Goal: Transaction & Acquisition: Obtain resource

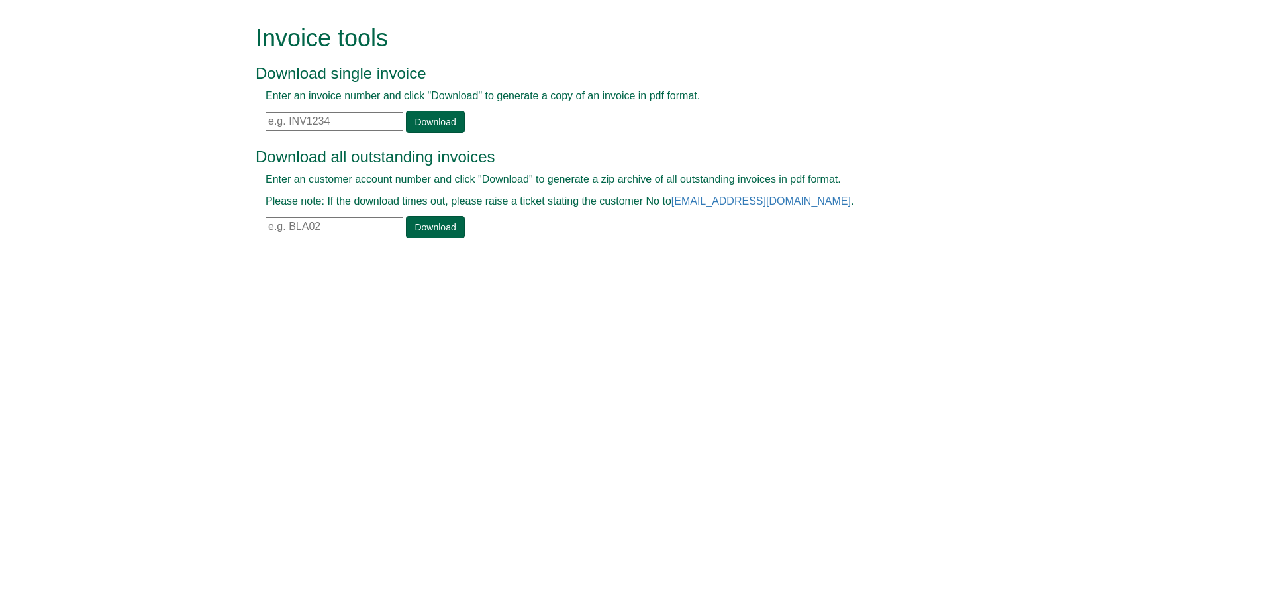
click at [324, 117] on input "text" at bounding box center [335, 121] width 138 height 19
paste input "INV1400414"
type input "INV1400414"
click at [473, 121] on div "Enter an invoice number and click "Download" to generate a copy of an invoice i…" at bounding box center [618, 111] width 725 height 44
click at [434, 117] on link "Download" at bounding box center [435, 122] width 58 height 23
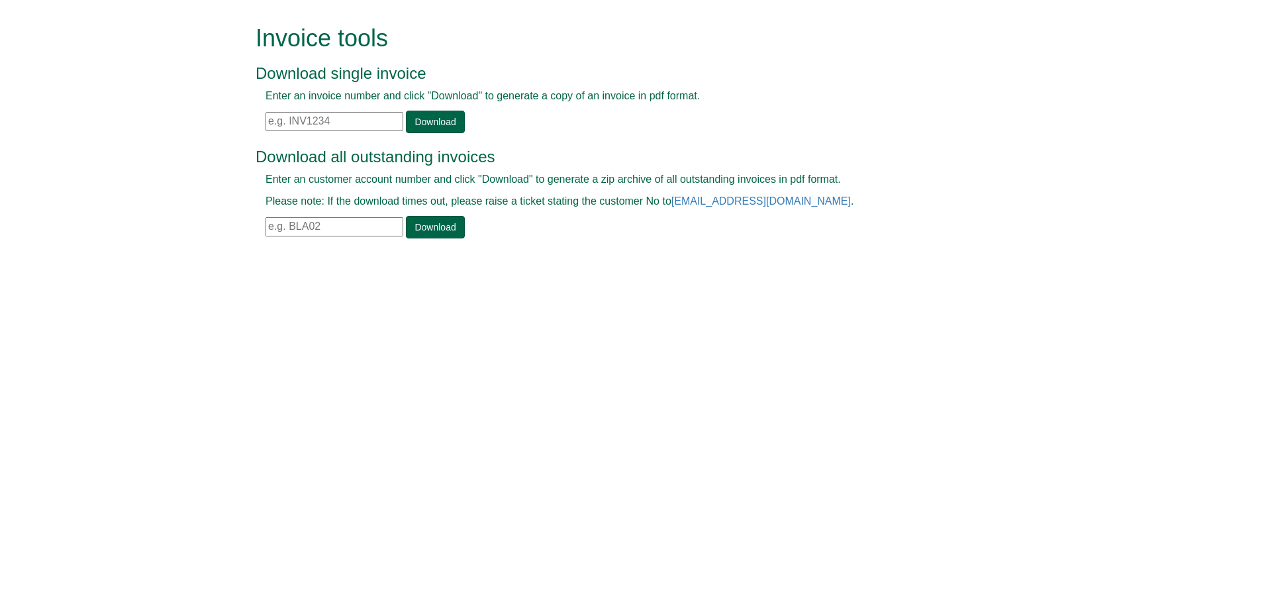
click at [337, 114] on input "text" at bounding box center [335, 121] width 138 height 19
paste input "INV1400414"
type input "INV1400414"
click at [414, 124] on link "Download" at bounding box center [435, 122] width 58 height 23
click at [346, 117] on input "text" at bounding box center [335, 121] width 138 height 19
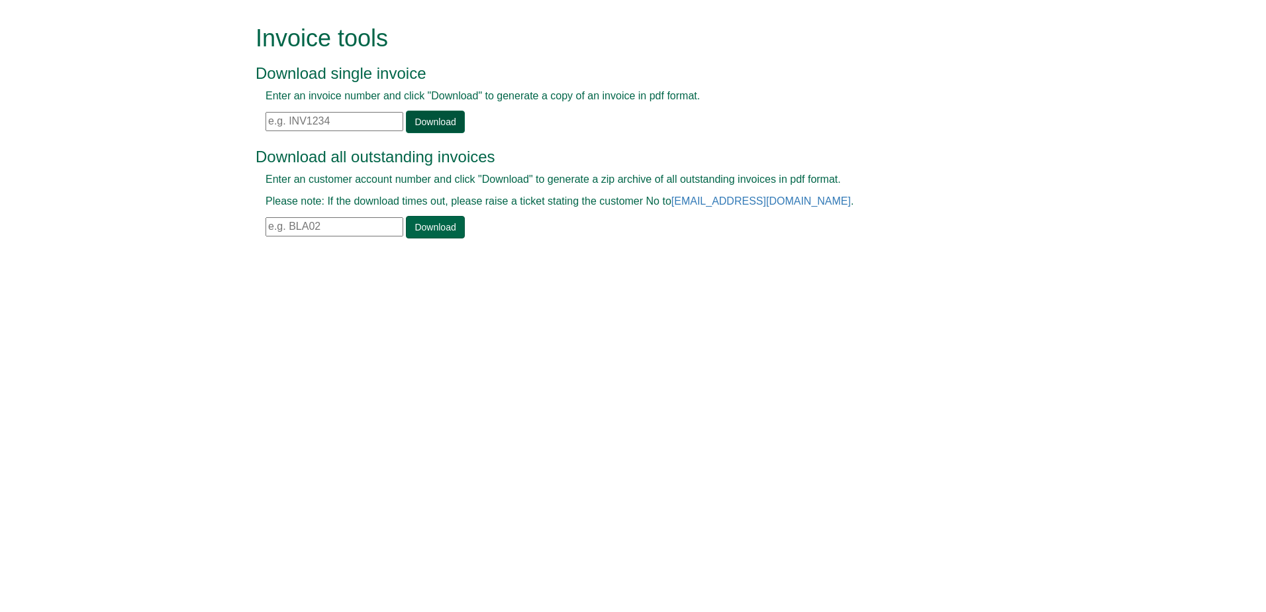
paste input "PO67159"
click at [431, 119] on link "Download" at bounding box center [435, 122] width 58 height 23
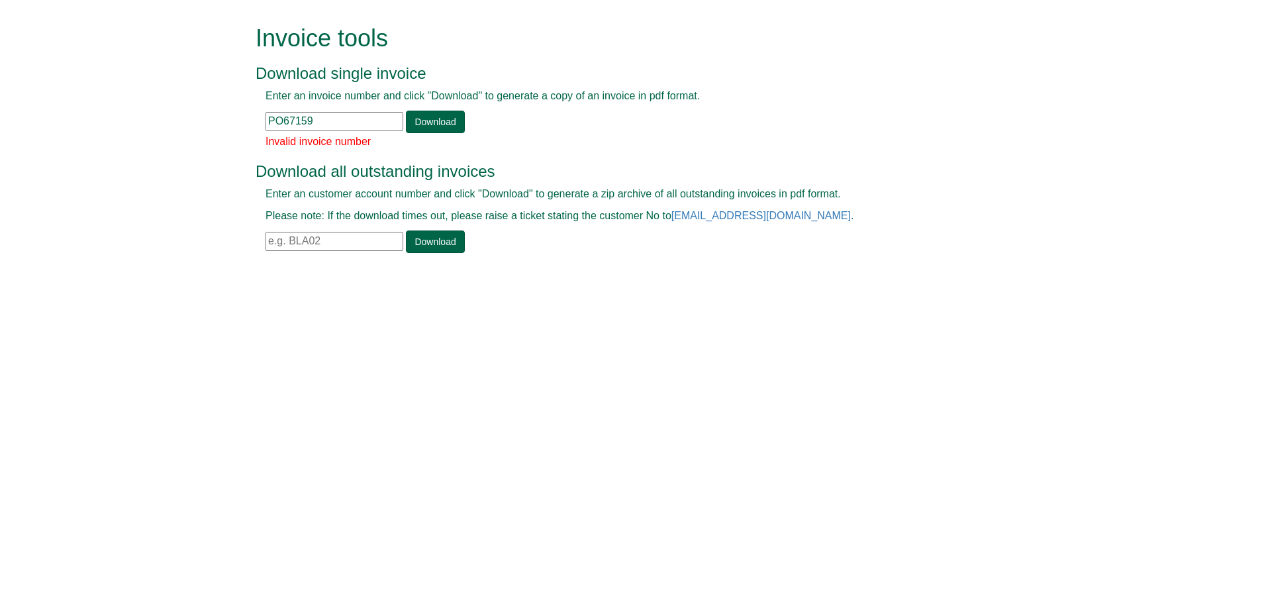
drag, startPoint x: 324, startPoint y: 126, endPoint x: 132, endPoint y: 150, distance: 194.2
click at [132, 150] on form "Invoice tools Download single invoice Enter an invoice number and click "Downlo…" at bounding box center [633, 140] width 1266 height 281
paste input "INV1400076"
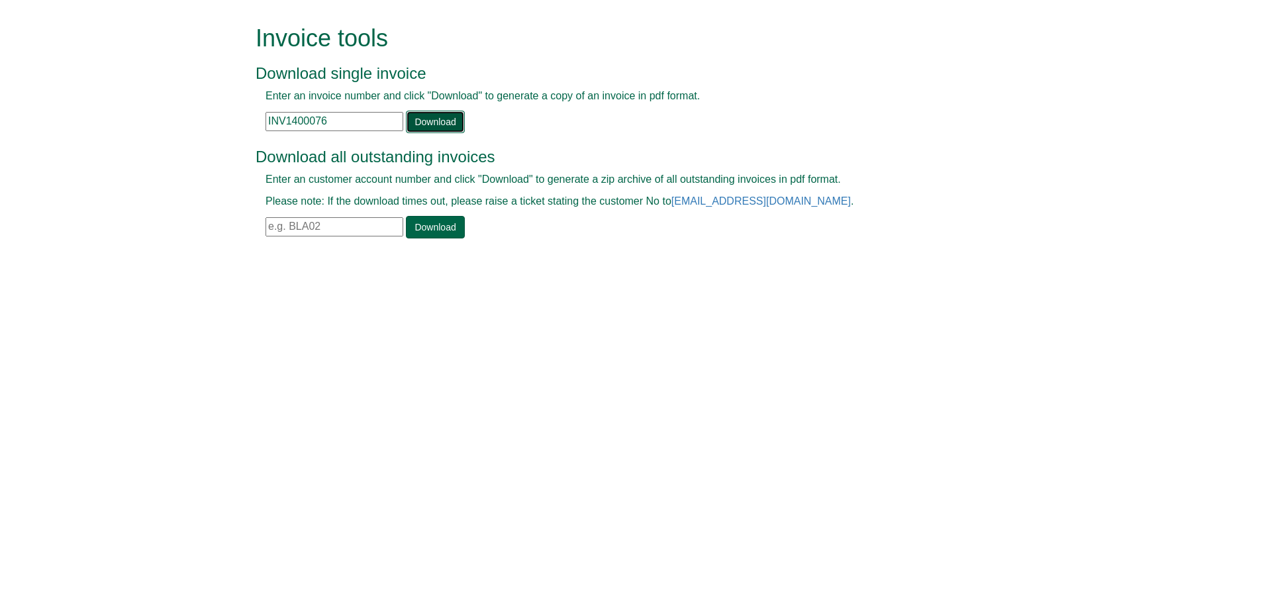
click at [429, 123] on link "Download" at bounding box center [435, 122] width 58 height 23
drag, startPoint x: 344, startPoint y: 119, endPoint x: 191, endPoint y: 130, distance: 153.3
click at [191, 130] on form "Invoice tools Download single invoice Enter an invoice number and click "Downlo…" at bounding box center [633, 133] width 1266 height 266
paste input "7"
click at [426, 111] on link "Download" at bounding box center [435, 122] width 58 height 23
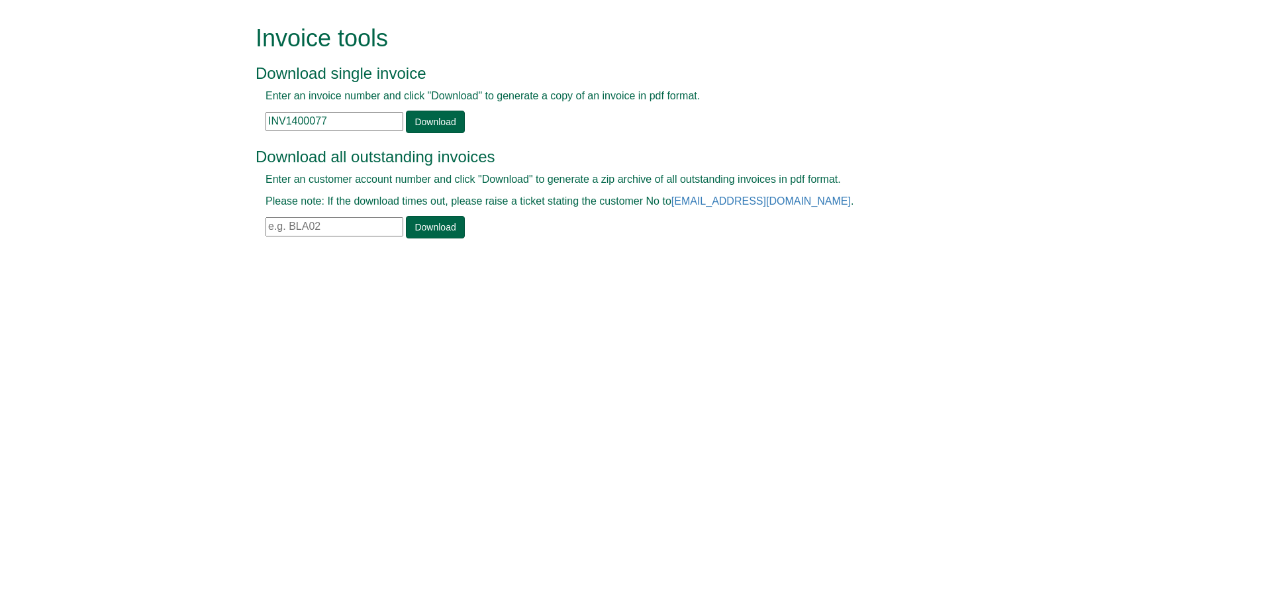
drag, startPoint x: 358, startPoint y: 117, endPoint x: 224, endPoint y: 136, distance: 134.6
click at [201, 125] on form "Invoice tools Download single invoice Enter an invoice number and click "Downlo…" at bounding box center [633, 133] width 1266 height 266
paste input "268"
click at [430, 114] on link "Download" at bounding box center [435, 122] width 58 height 23
drag, startPoint x: 338, startPoint y: 115, endPoint x: 185, endPoint y: 124, distance: 153.2
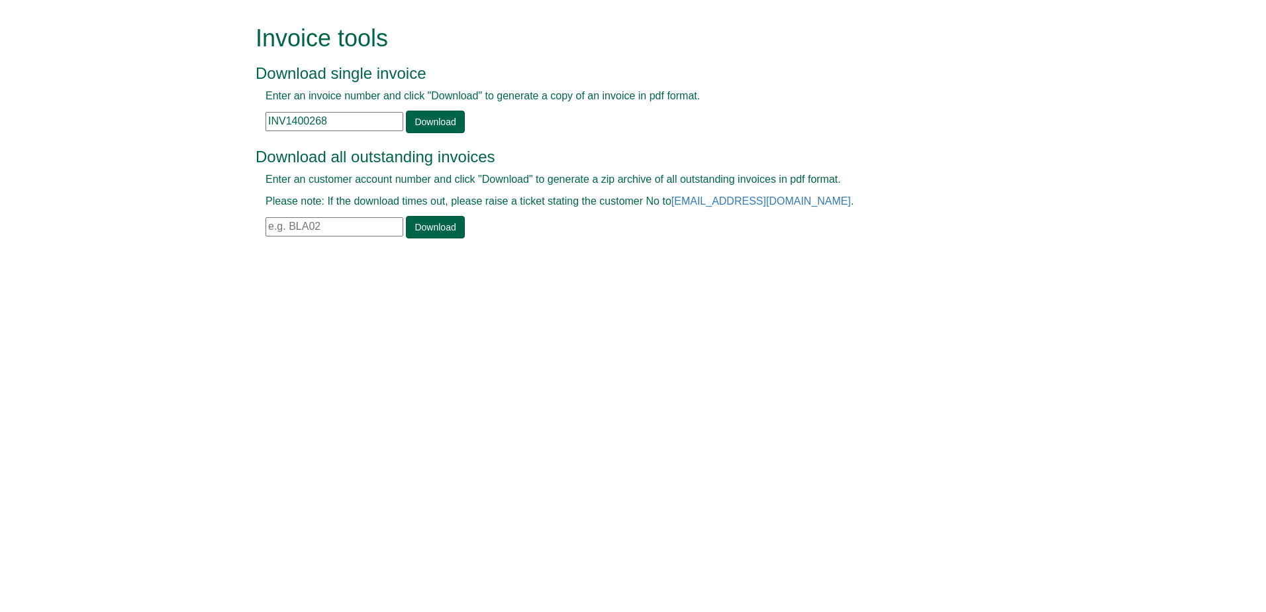
click at [185, 124] on form "Invoice tools Download single invoice Enter an invoice number and click "Downlo…" at bounding box center [633, 133] width 1266 height 266
paste input "199"
click at [430, 126] on link "Download" at bounding box center [435, 122] width 58 height 23
drag, startPoint x: 364, startPoint y: 120, endPoint x: 252, endPoint y: 156, distance: 117.5
click at [203, 149] on form "Invoice tools Download single invoice Enter an invoice number and click "Downlo…" at bounding box center [633, 133] width 1266 height 266
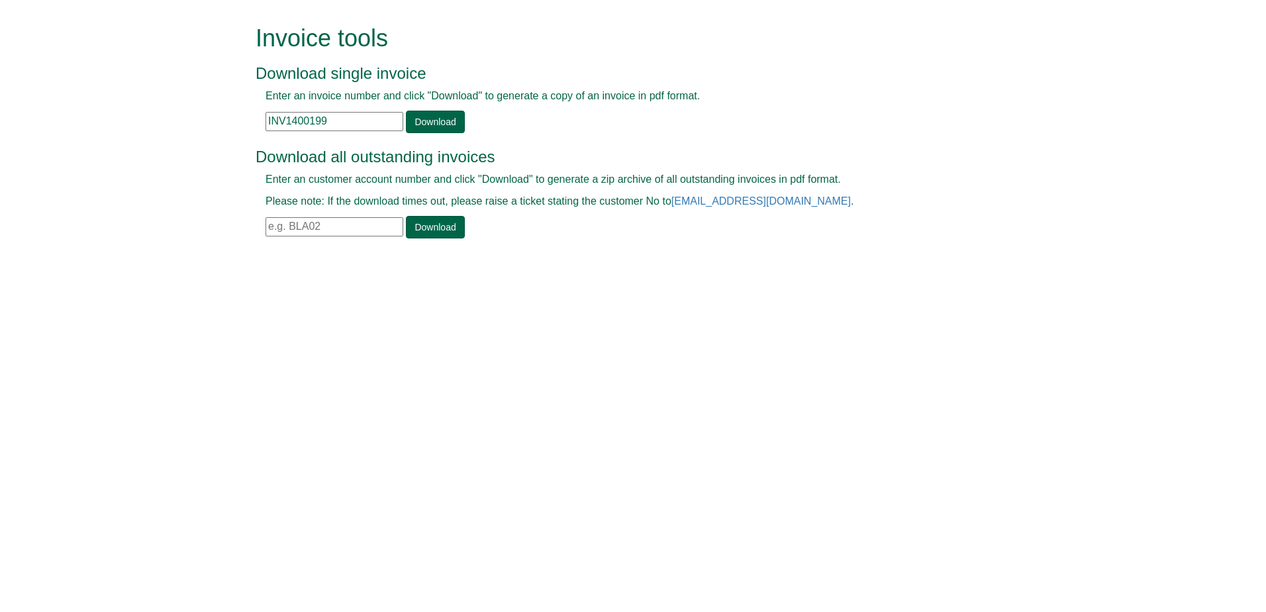
paste input "200"
click at [434, 124] on link "Download" at bounding box center [435, 122] width 58 height 23
drag, startPoint x: 357, startPoint y: 115, endPoint x: 238, endPoint y: 117, distance: 119.2
click at [238, 117] on form "Invoice tools Download single invoice Enter an invoice number and click "Downlo…" at bounding box center [633, 133] width 1266 height 266
drag, startPoint x: 342, startPoint y: 113, endPoint x: 226, endPoint y: 104, distance: 116.9
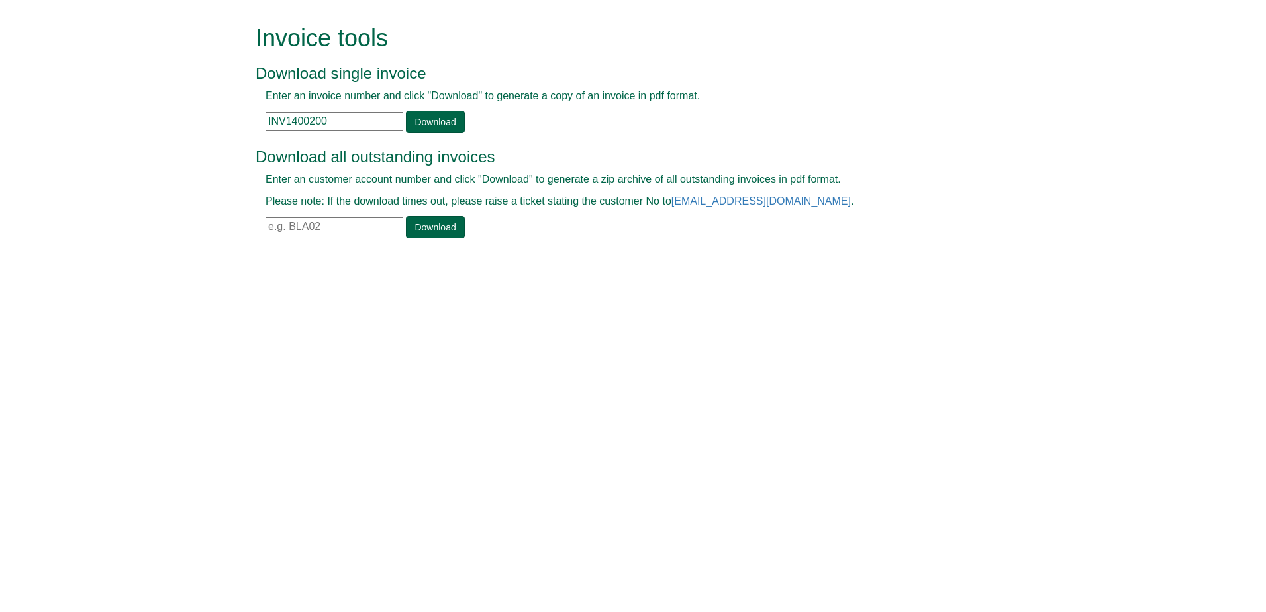
click at [226, 104] on form "Invoice tools Download single invoice Enter an invoice number and click "Downlo…" at bounding box center [633, 133] width 1266 height 266
paste input "66"
click at [412, 125] on link "Download" at bounding box center [435, 122] width 58 height 23
drag, startPoint x: 341, startPoint y: 113, endPoint x: 244, endPoint y: 98, distance: 98.5
click at [244, 98] on form "Invoice tools Download single invoice Enter an invoice number and click "Downlo…" at bounding box center [633, 133] width 1266 height 266
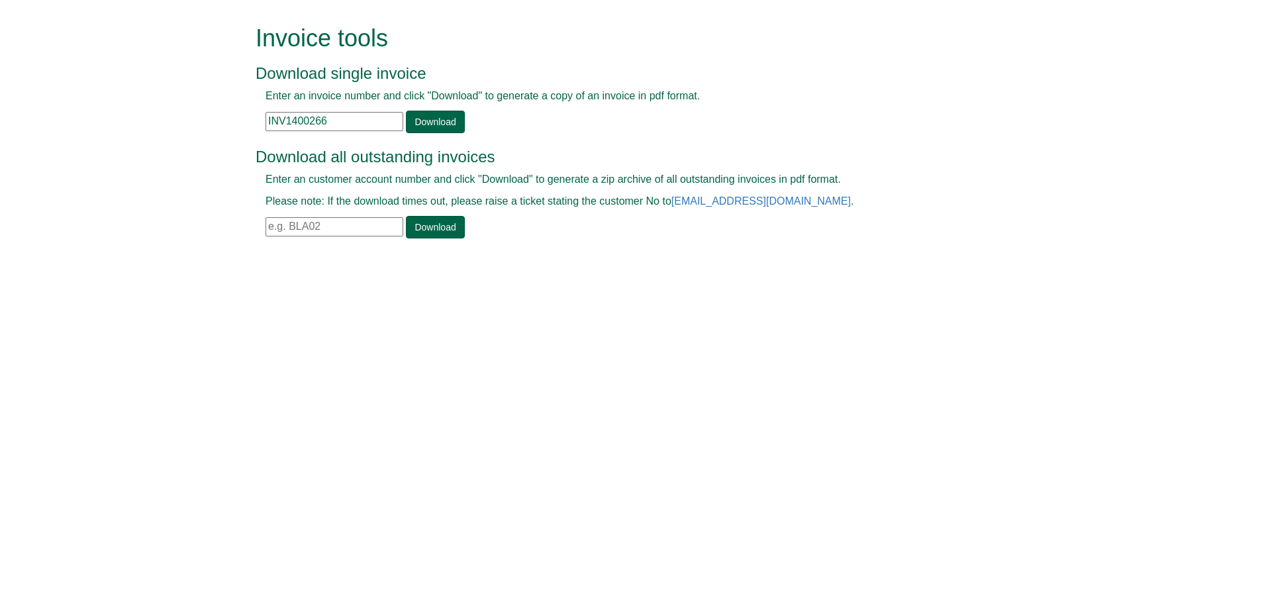
paste input "328"
type input "INV1400328"
click at [437, 115] on link "Download" at bounding box center [435, 122] width 58 height 23
